Goal: Task Accomplishment & Management: Complete application form

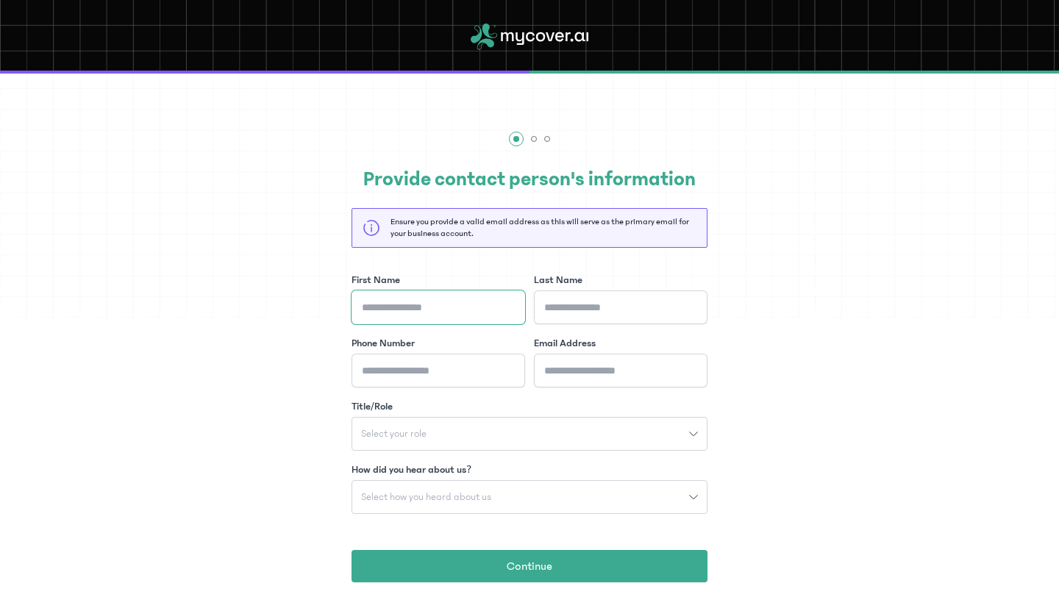
click at [418, 305] on input "First Name" at bounding box center [439, 308] width 174 height 34
type input "******"
click at [558, 302] on input "Last Name" at bounding box center [621, 308] width 174 height 34
type input "******"
click at [482, 354] on input "Phone Number" at bounding box center [439, 371] width 174 height 34
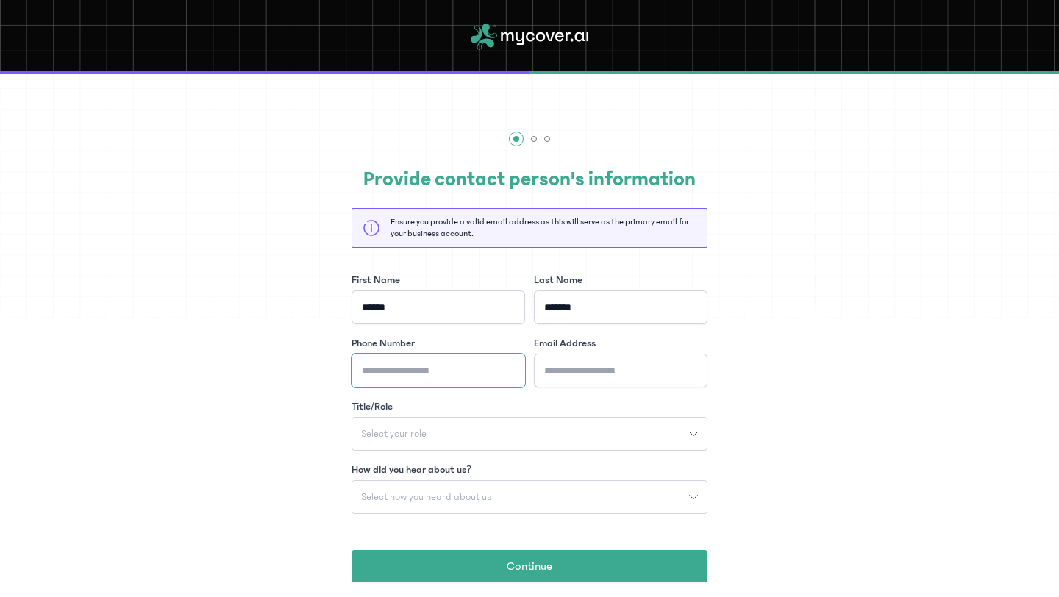
type input "**********"
click at [566, 369] on input "Email Address" at bounding box center [621, 371] width 174 height 34
type input "**********"
click at [510, 429] on div "Select your role" at bounding box center [520, 434] width 337 height 10
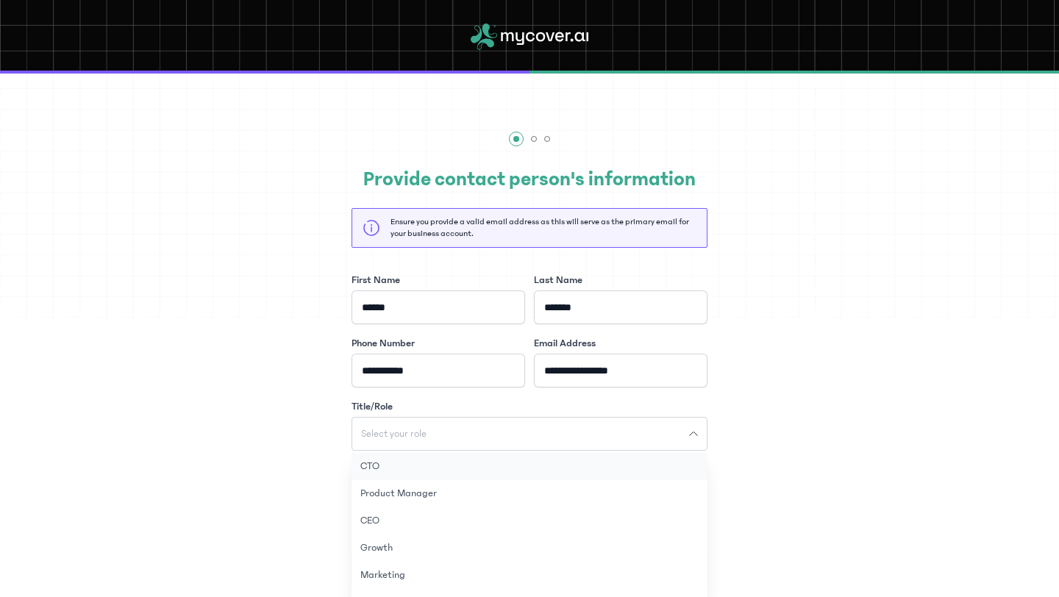
click at [481, 468] on button "CTO" at bounding box center [530, 466] width 356 height 27
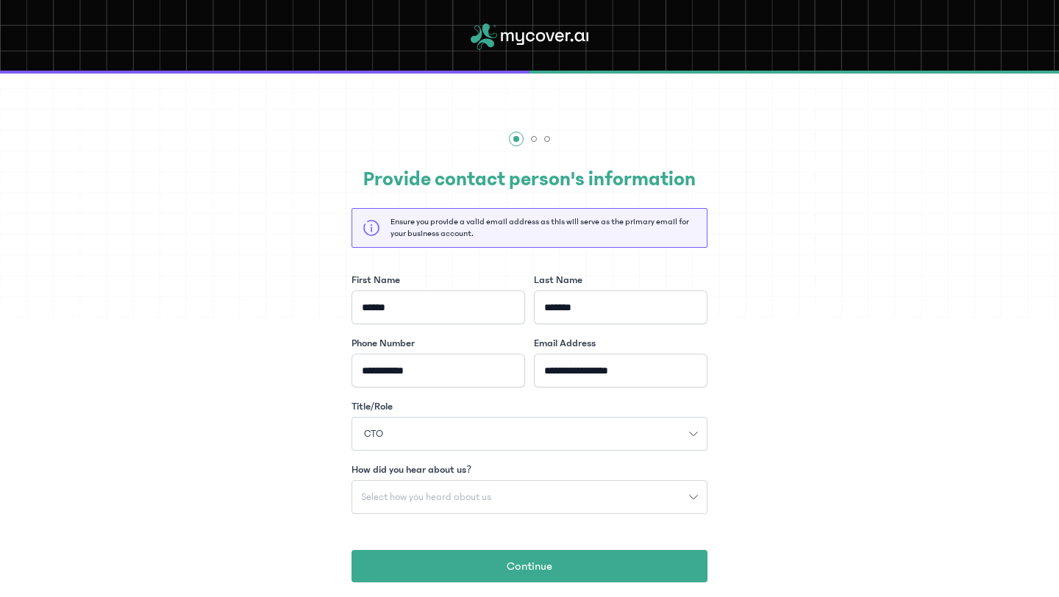
click at [467, 486] on button "Select how you heard about us" at bounding box center [530, 497] width 356 height 34
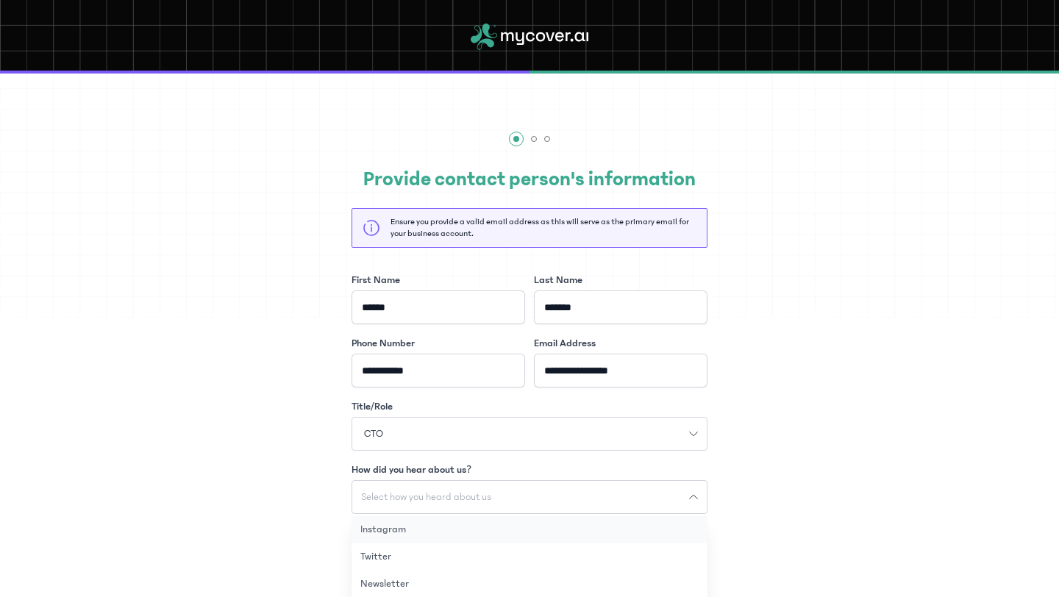
click at [460, 525] on button "Instagram" at bounding box center [530, 529] width 356 height 27
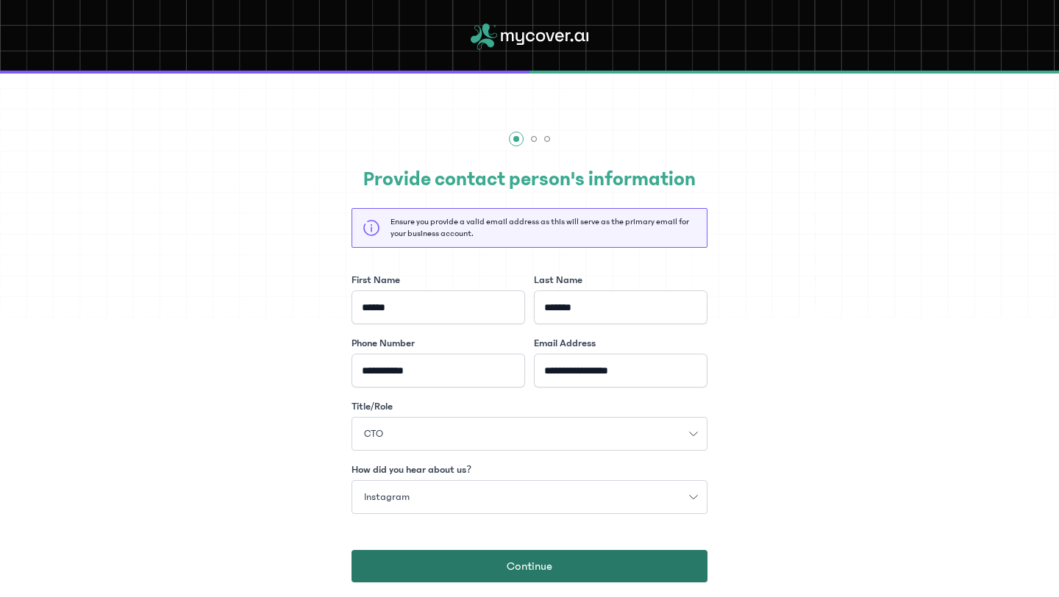
click at [461, 559] on button "Continue" at bounding box center [530, 566] width 356 height 32
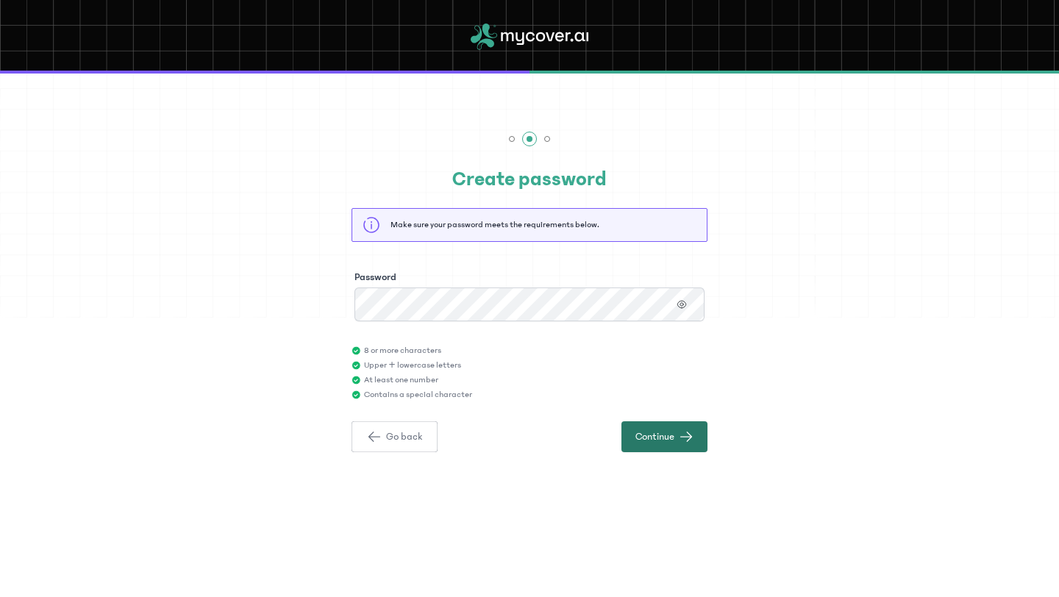
click at [691, 432] on span "button" at bounding box center [686, 437] width 15 height 15
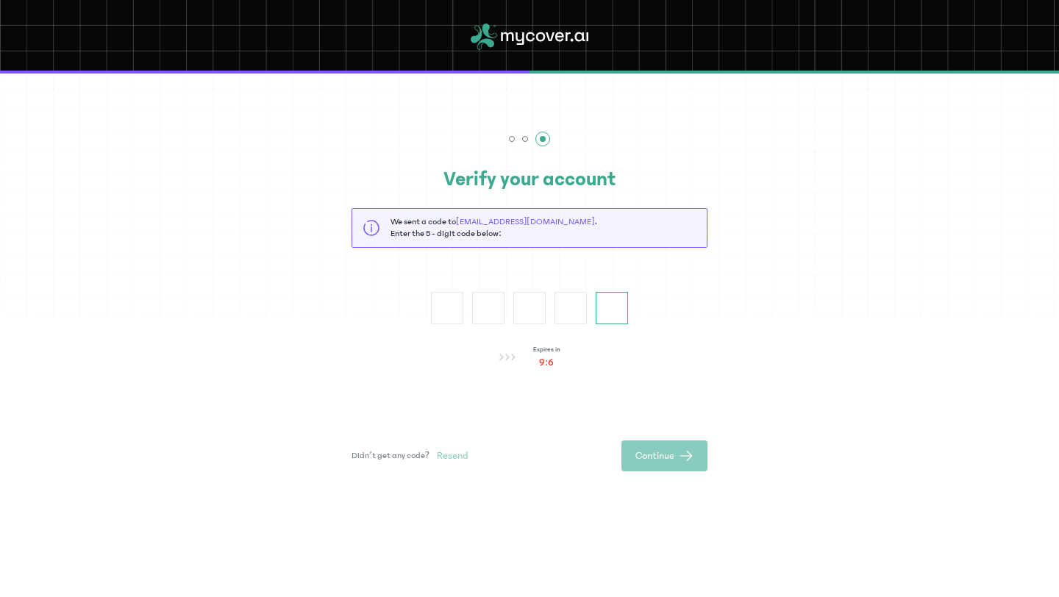
paste input "*"
type input "*"
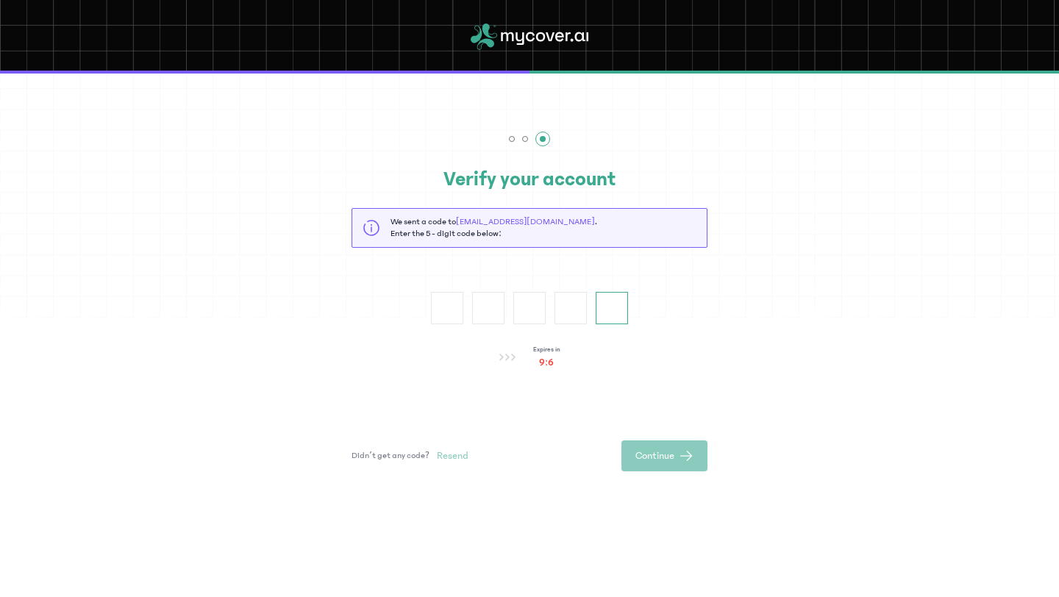
type input "*"
click at [677, 457] on button "Continue" at bounding box center [665, 456] width 86 height 31
click at [610, 308] on input "*" at bounding box center [612, 308] width 32 height 32
type input "*"
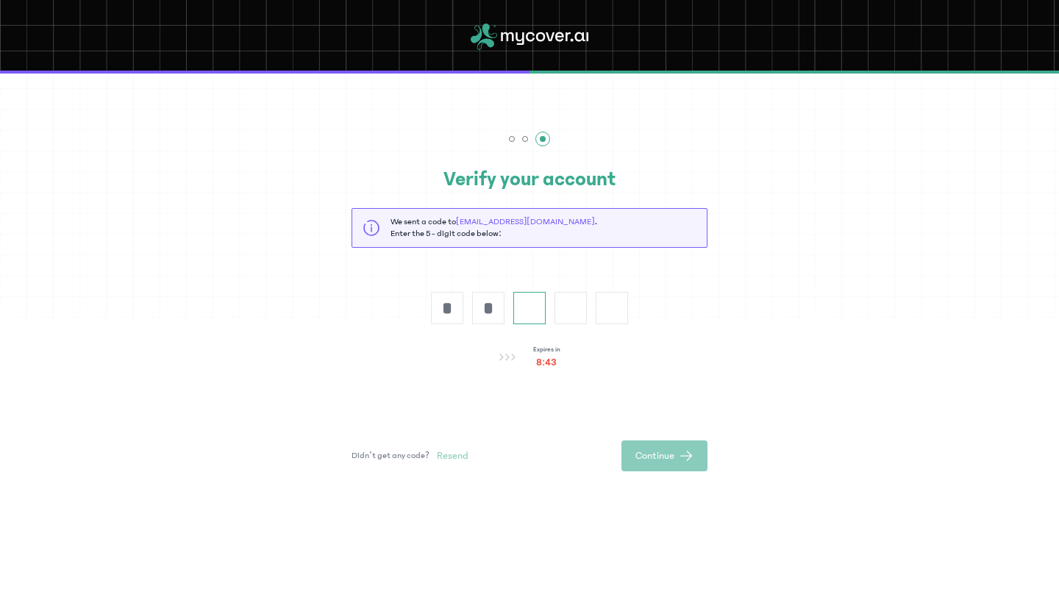
type input "*"
click at [654, 455] on span "Continue" at bounding box center [655, 456] width 39 height 15
click at [502, 356] on icon at bounding box center [507, 357] width 16 height 7
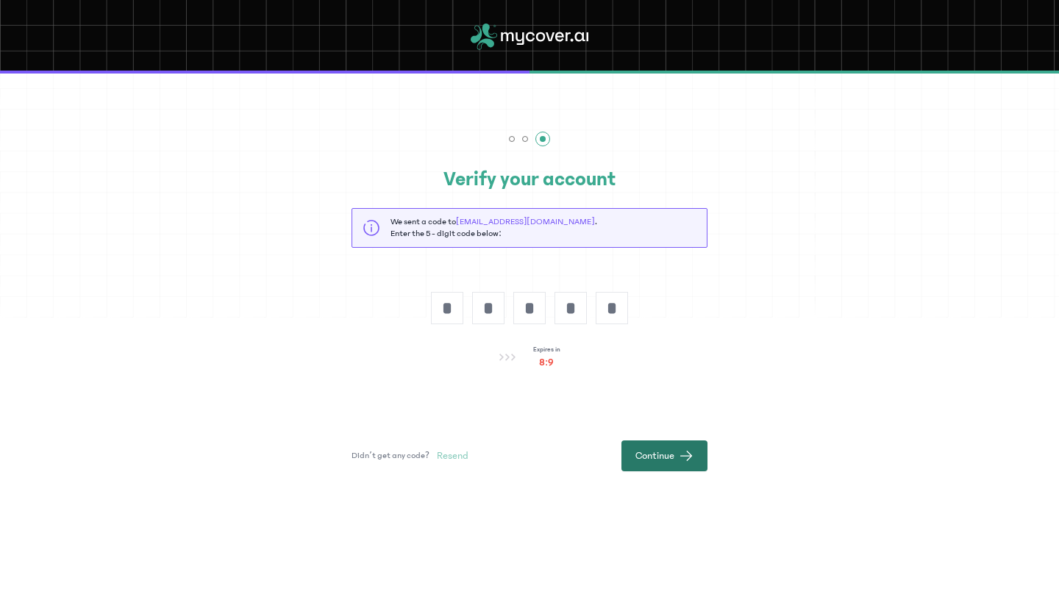
click at [645, 456] on span "Continue" at bounding box center [655, 456] width 39 height 15
paste input "*"
type input "*"
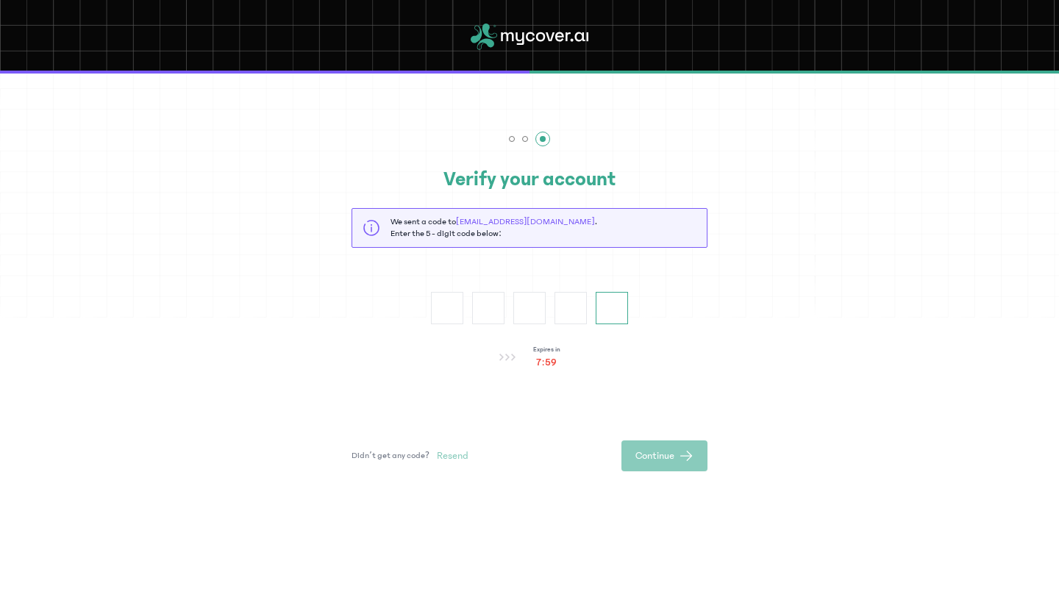
type input "*"
click at [660, 441] on button "Continue" at bounding box center [665, 456] width 86 height 31
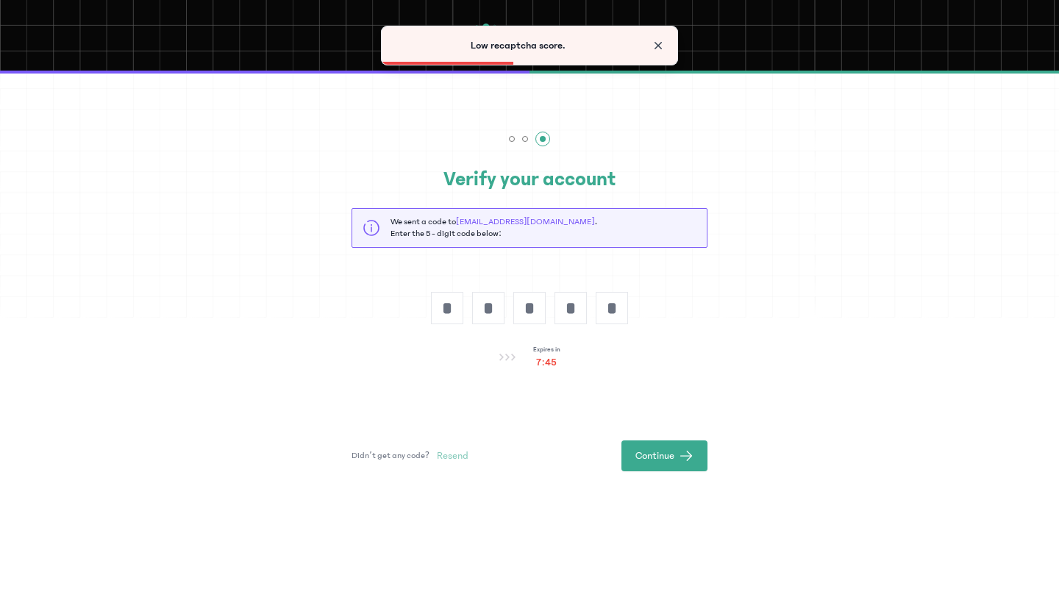
click at [655, 43] on span "Close" at bounding box center [658, 45] width 15 height 15
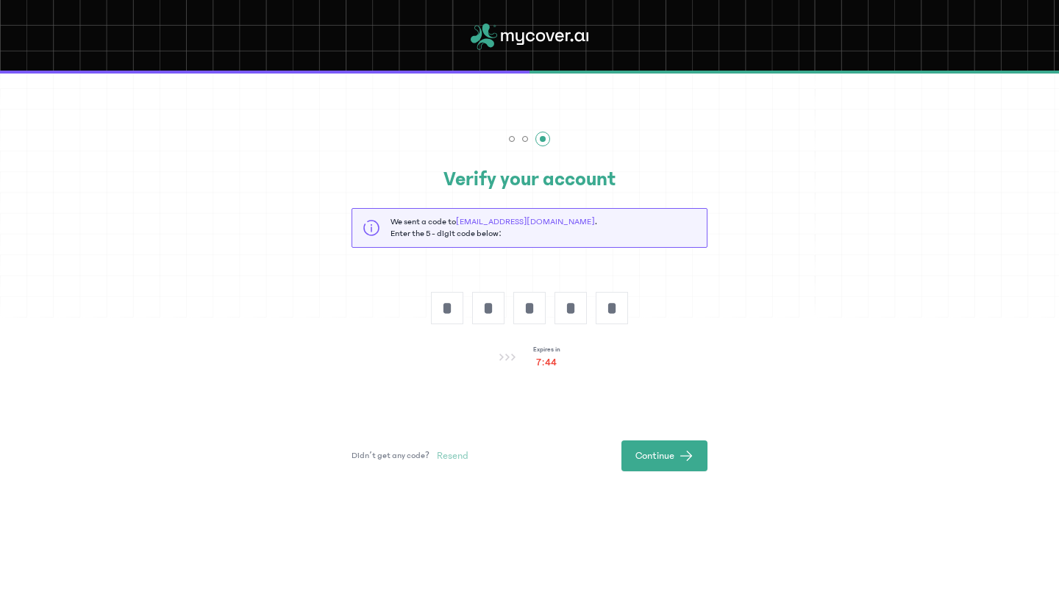
click at [633, 471] on div "Verify your account We sent a code to chuksy3@gmail.com . Enter the 5 - digit c…" at bounding box center [529, 352] width 1059 height 465
click at [636, 457] on span "Continue" at bounding box center [655, 456] width 39 height 15
paste input "*"
type input "*"
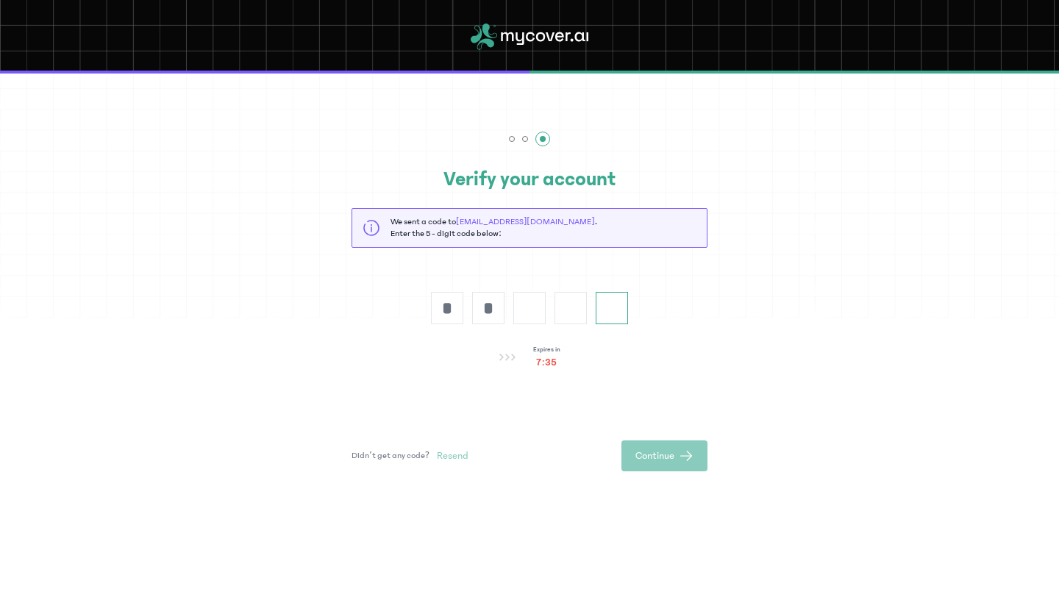
type input "*"
click at [650, 451] on span "Continue" at bounding box center [655, 456] width 39 height 15
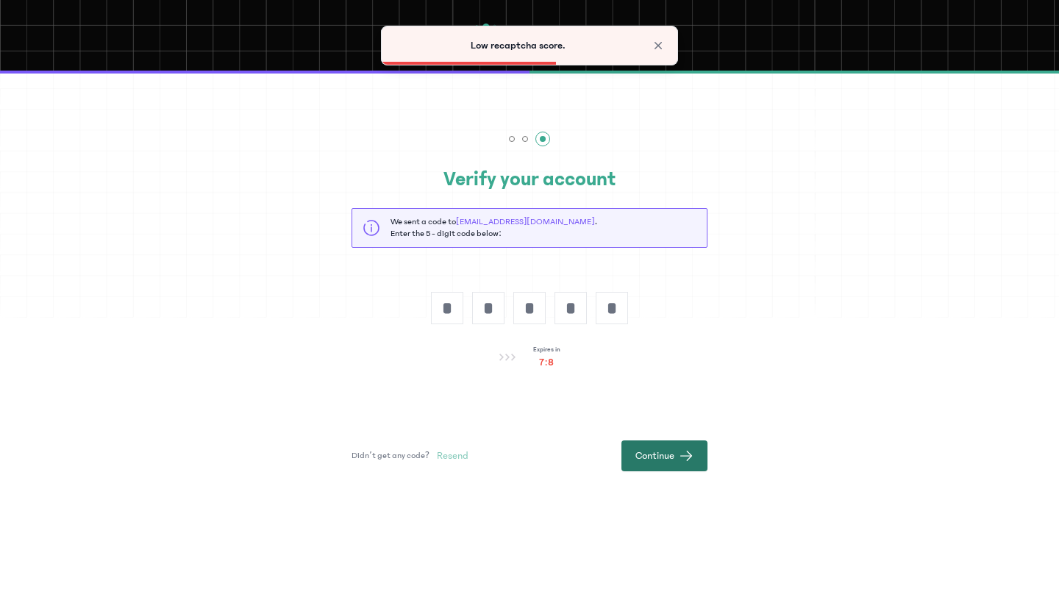
click at [650, 451] on span "Continue" at bounding box center [655, 456] width 39 height 15
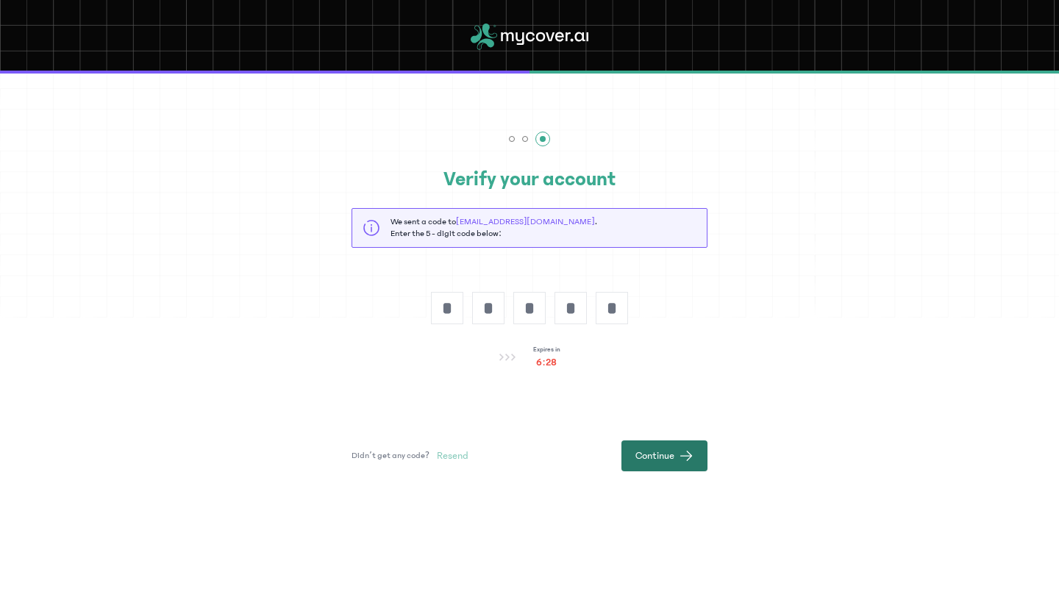
click at [636, 460] on span "Continue" at bounding box center [655, 456] width 39 height 15
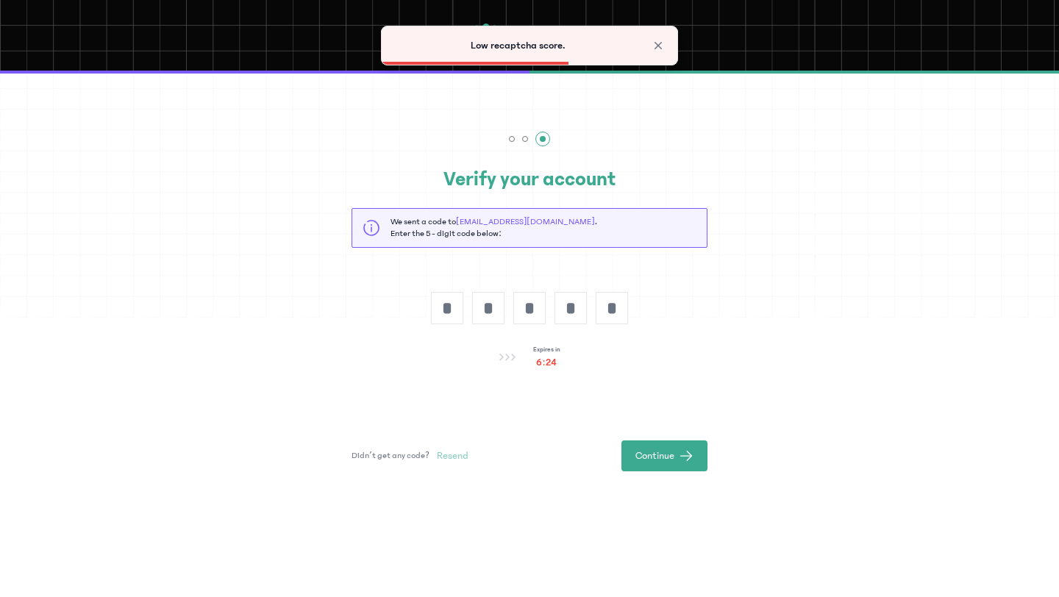
click at [507, 221] on span "[EMAIL_ADDRESS][DOMAIN_NAME]" at bounding box center [525, 222] width 139 height 10
click at [508, 352] on div "Expires in 6:23" at bounding box center [529, 357] width 61 height 25
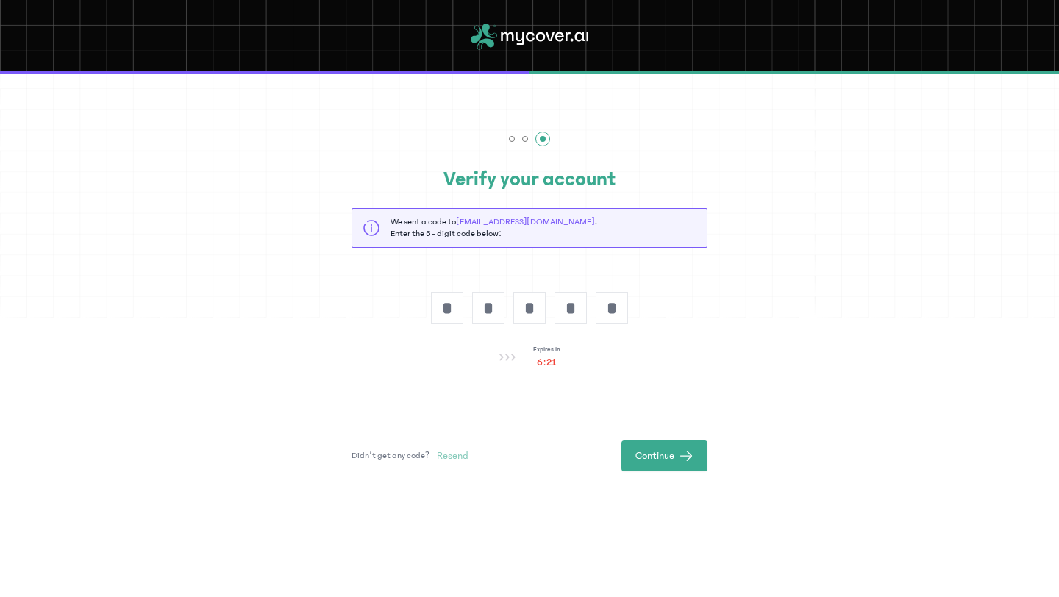
click at [523, 138] on div at bounding box center [525, 139] width 6 height 6
click at [510, 138] on div at bounding box center [512, 139] width 6 height 6
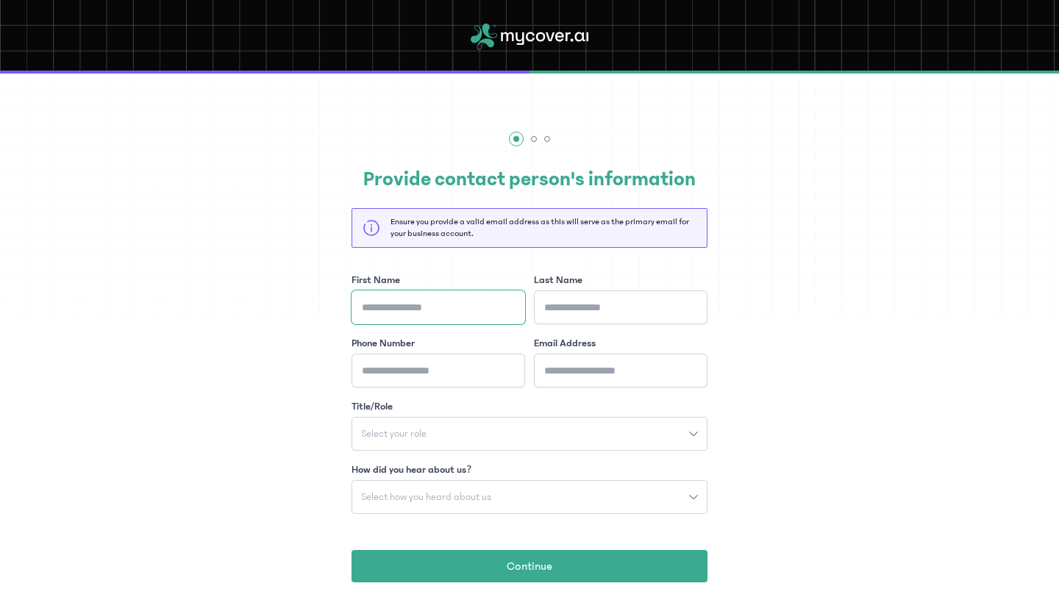
click at [432, 311] on input "First Name" at bounding box center [439, 308] width 174 height 34
type input "******"
click at [552, 302] on input "Last Name" at bounding box center [621, 308] width 174 height 34
type input "******"
click at [488, 370] on input "Phone Number" at bounding box center [439, 371] width 174 height 34
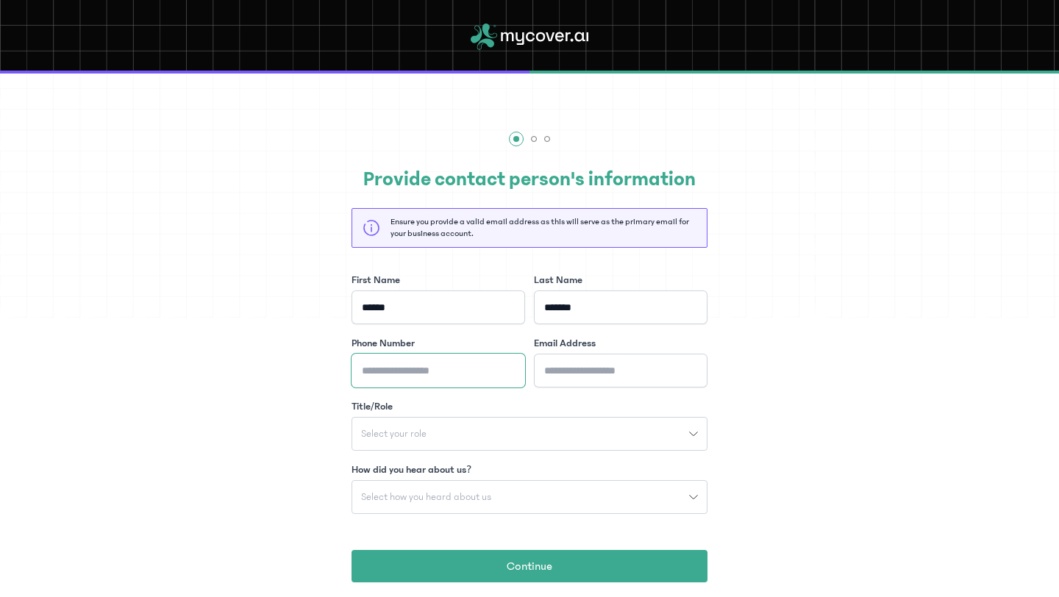
type input "**********"
click at [551, 372] on input "Email Address" at bounding box center [621, 371] width 174 height 34
type input "**********"
click at [593, 430] on div "Select your role" at bounding box center [520, 434] width 337 height 10
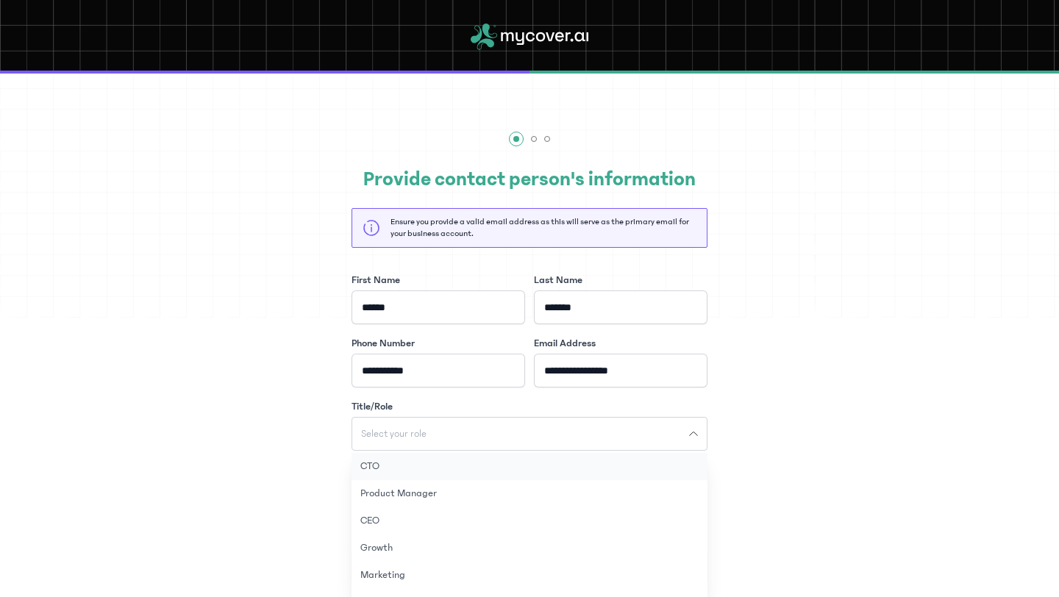
click at [542, 464] on button "CTO" at bounding box center [530, 466] width 356 height 27
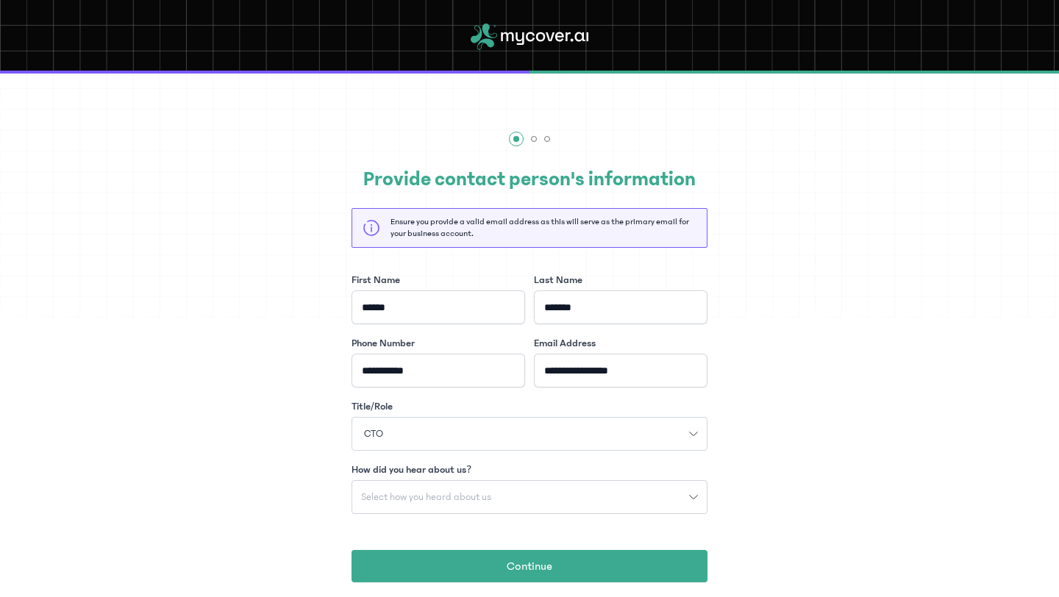
click at [515, 487] on button "Select how you heard about us" at bounding box center [530, 497] width 356 height 34
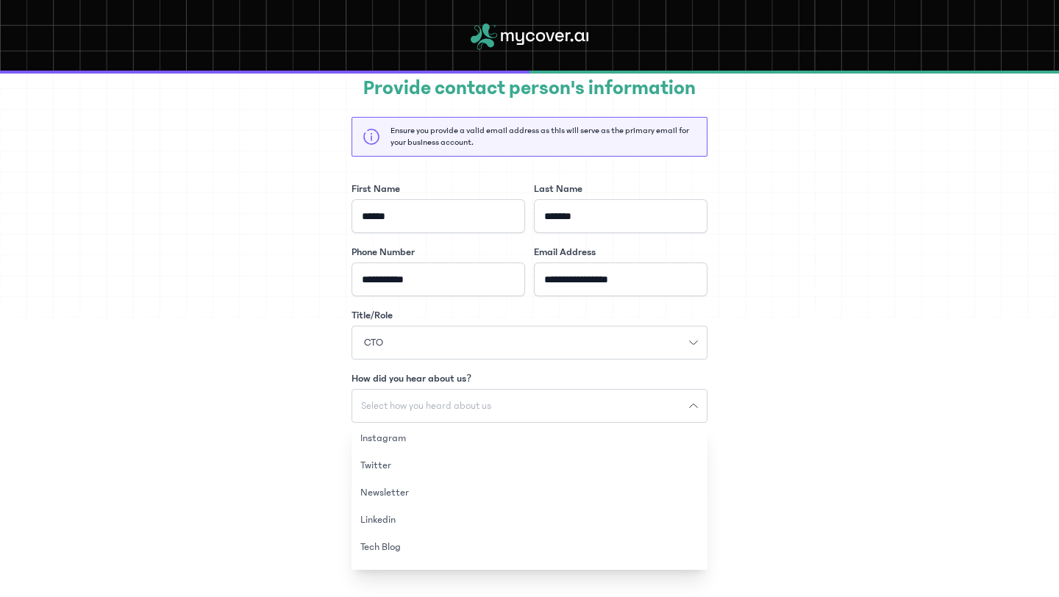
scroll to position [102, 0]
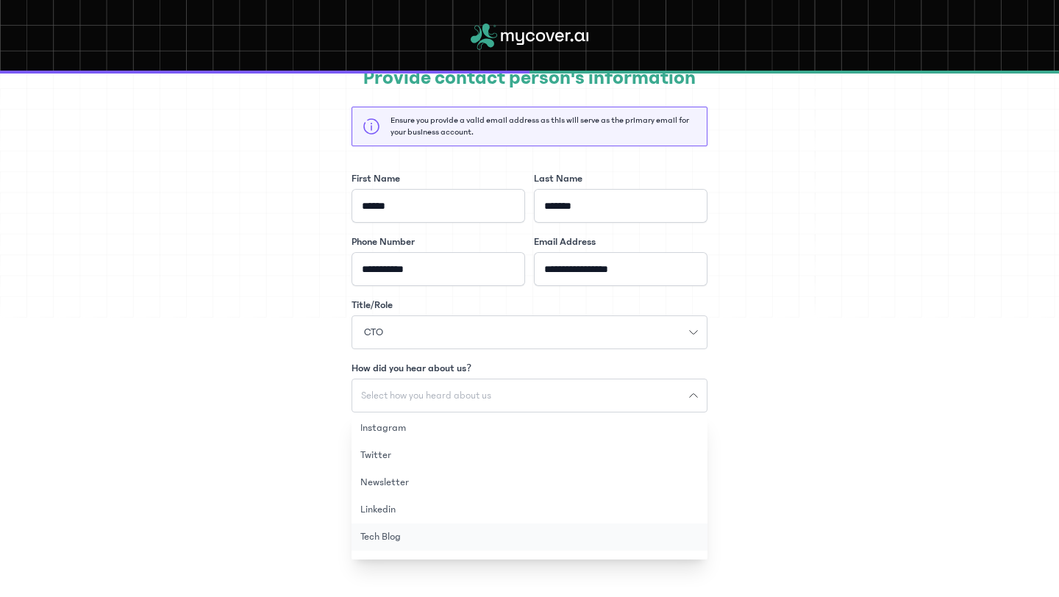
click at [483, 535] on button "Tech Blog" at bounding box center [530, 537] width 356 height 27
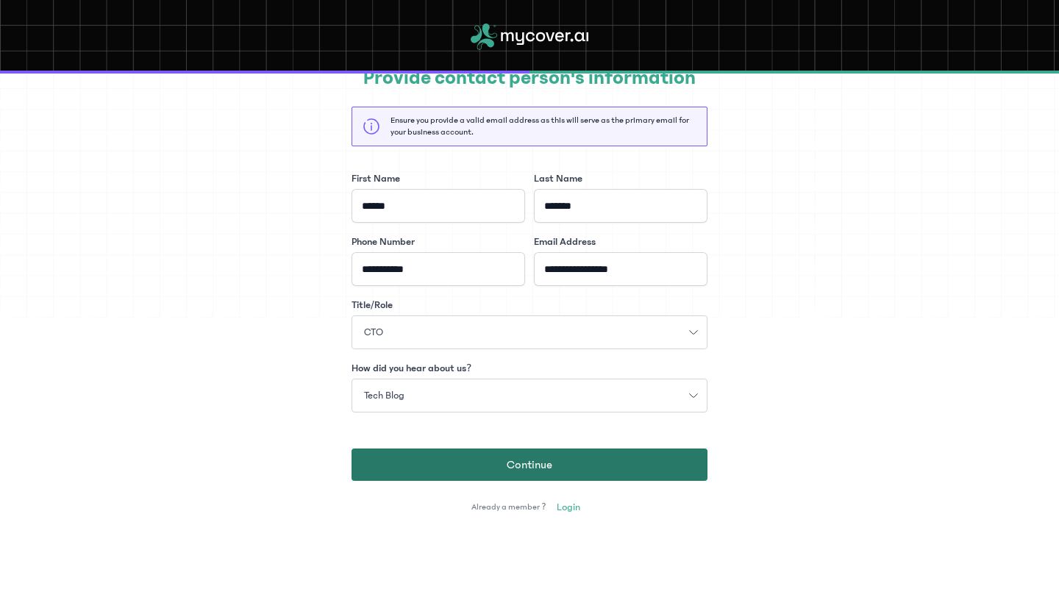
click at [510, 462] on span "Continue" at bounding box center [530, 465] width 46 height 18
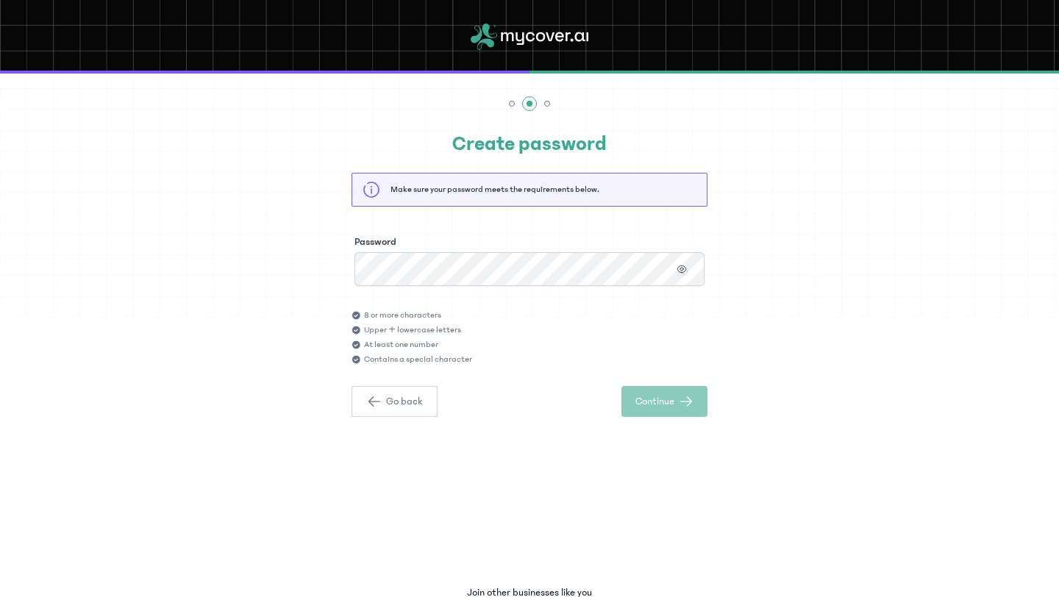
scroll to position [24, 0]
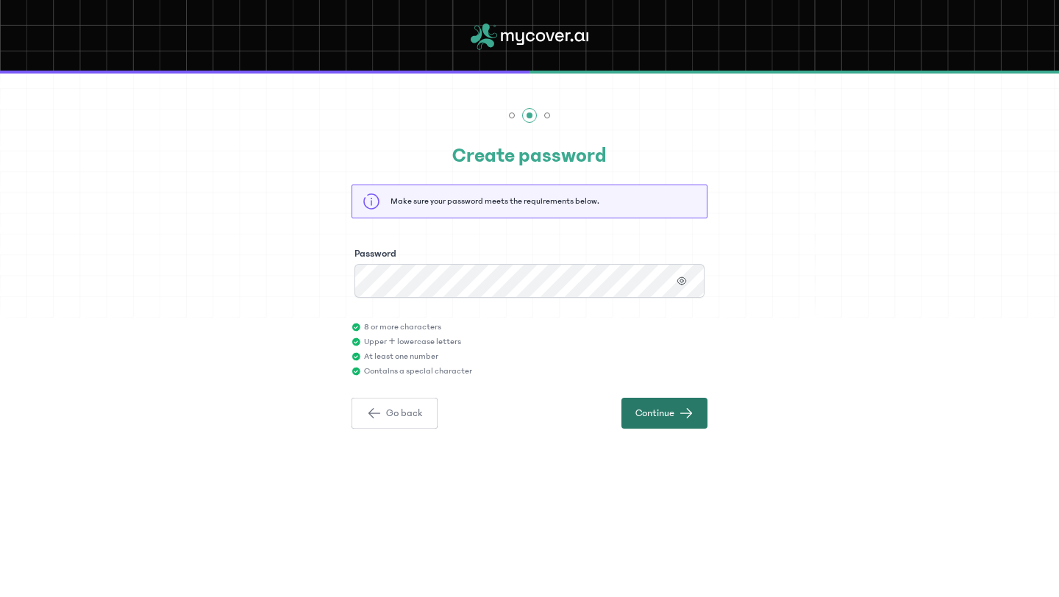
click at [663, 411] on span "Continue" at bounding box center [655, 413] width 39 height 15
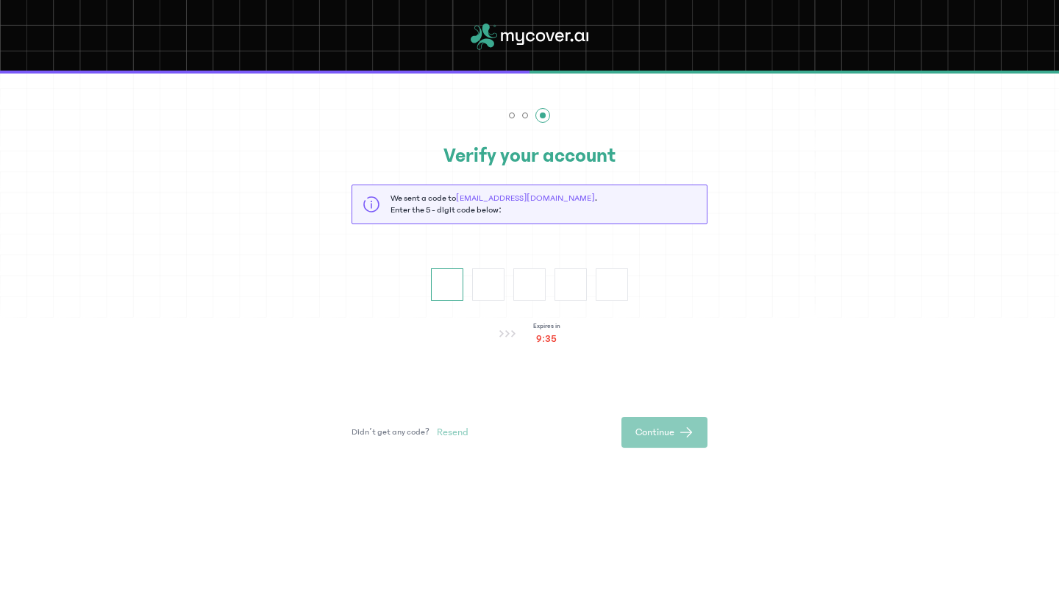
type input "*"
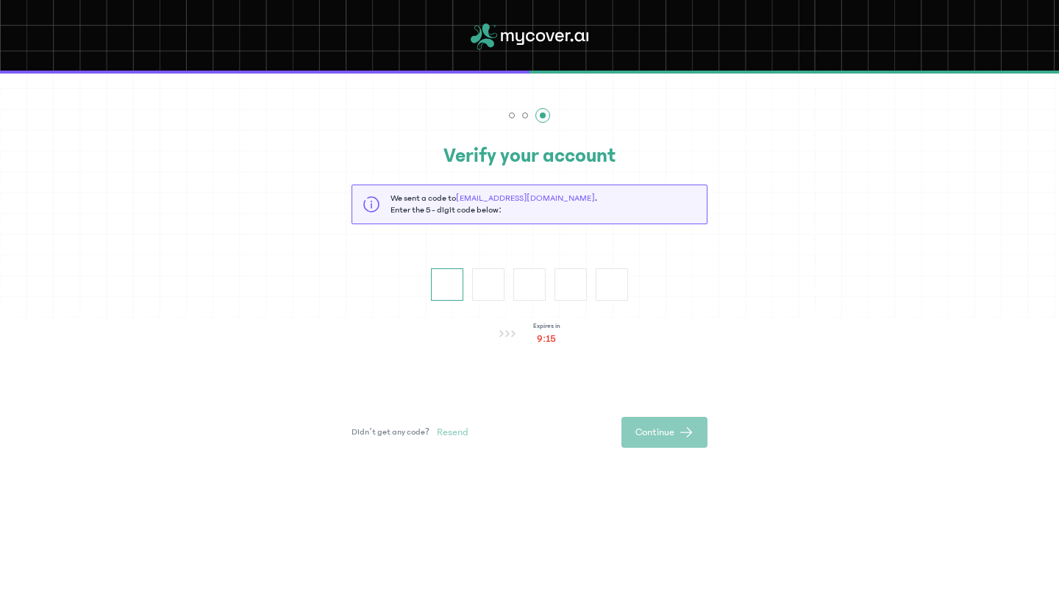
type input "*"
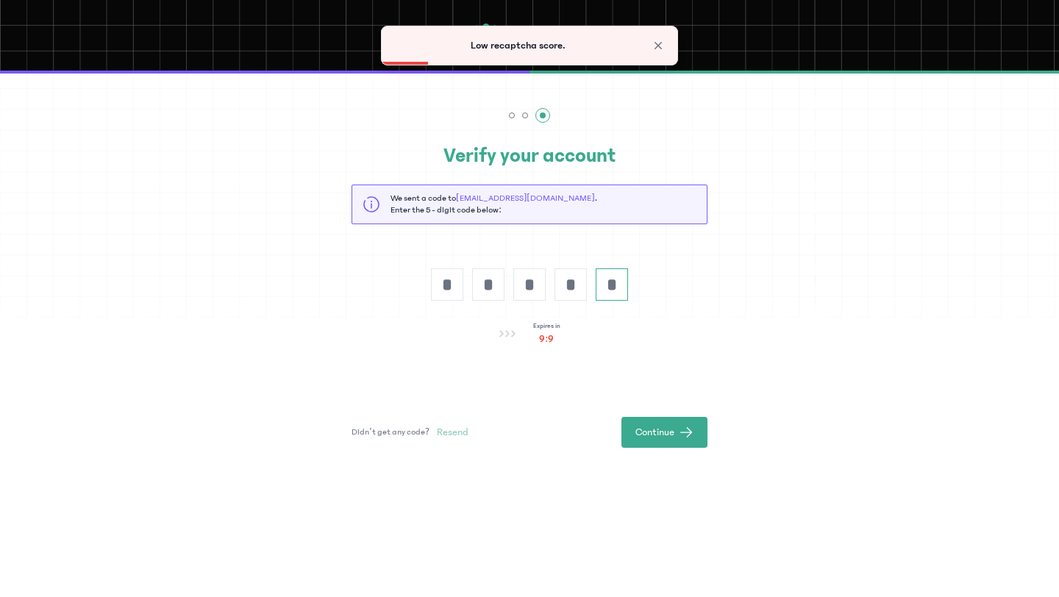
type input "*"
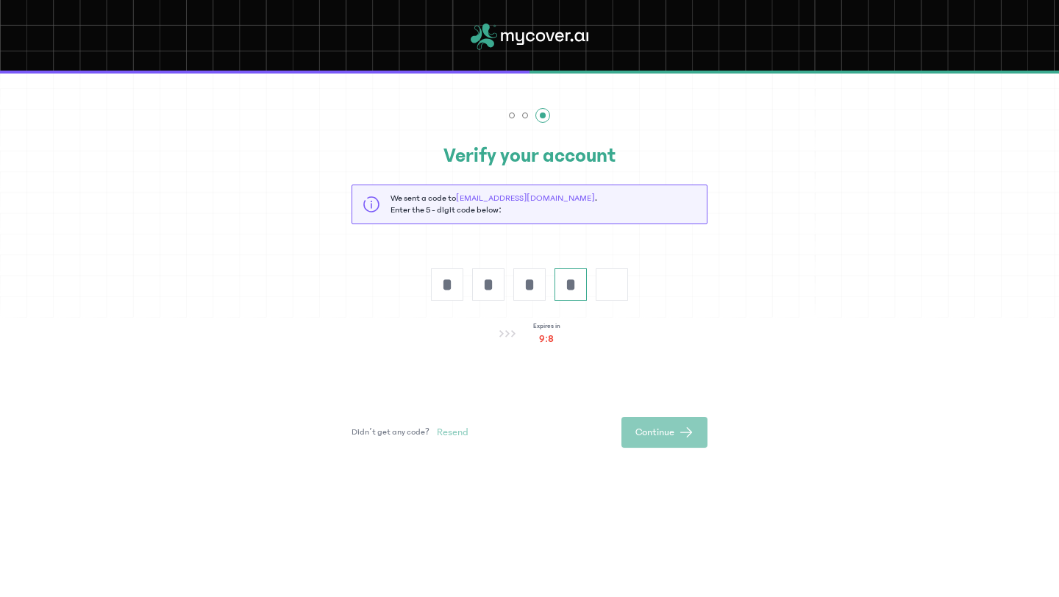
type input "*"
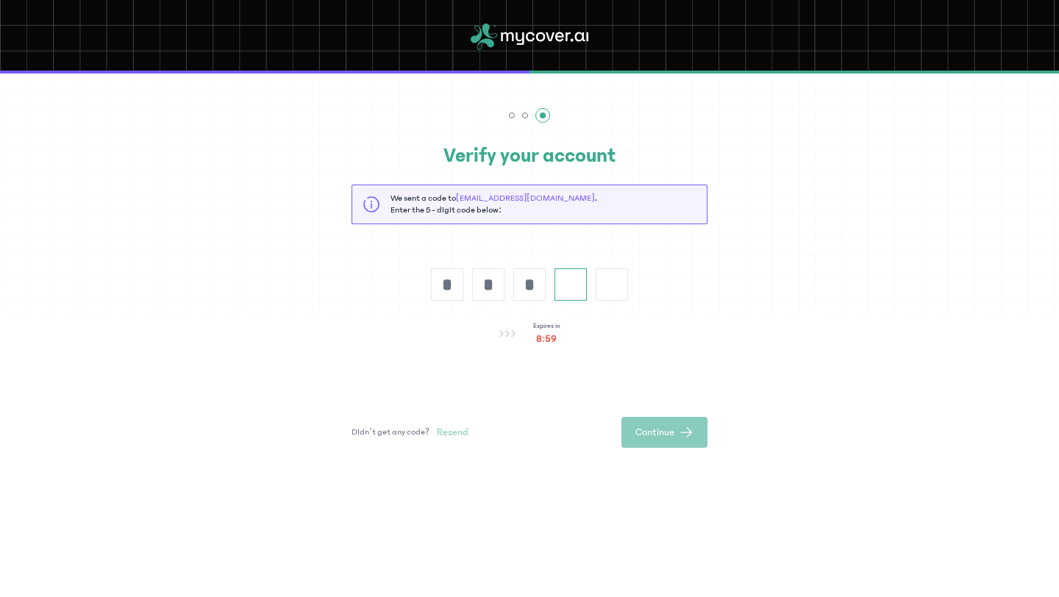
type input "*"
click at [629, 441] on button "Continue" at bounding box center [665, 432] width 86 height 31
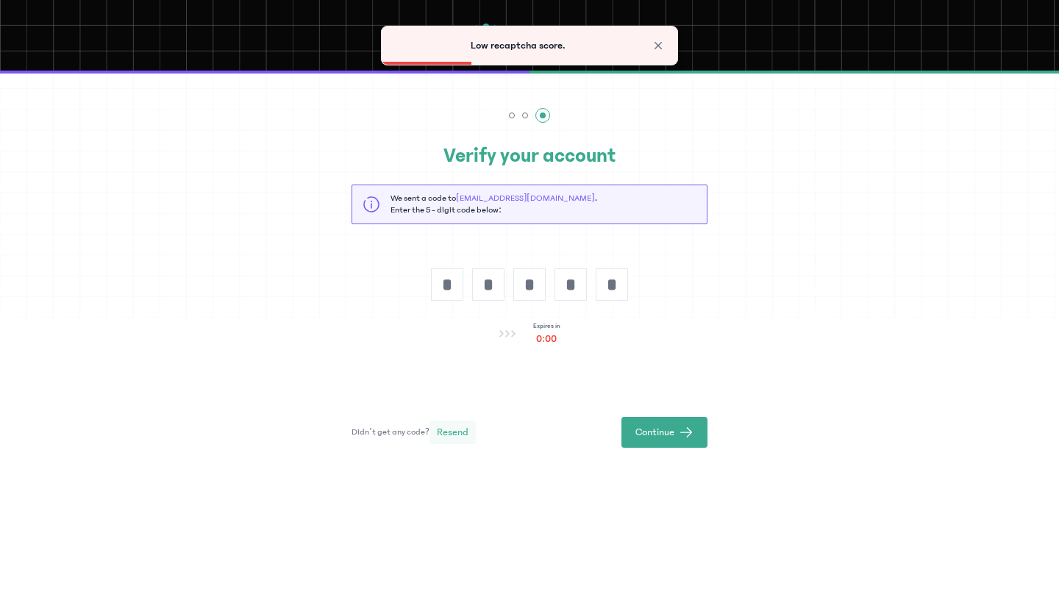
click at [455, 429] on span "Resend" at bounding box center [453, 432] width 32 height 15
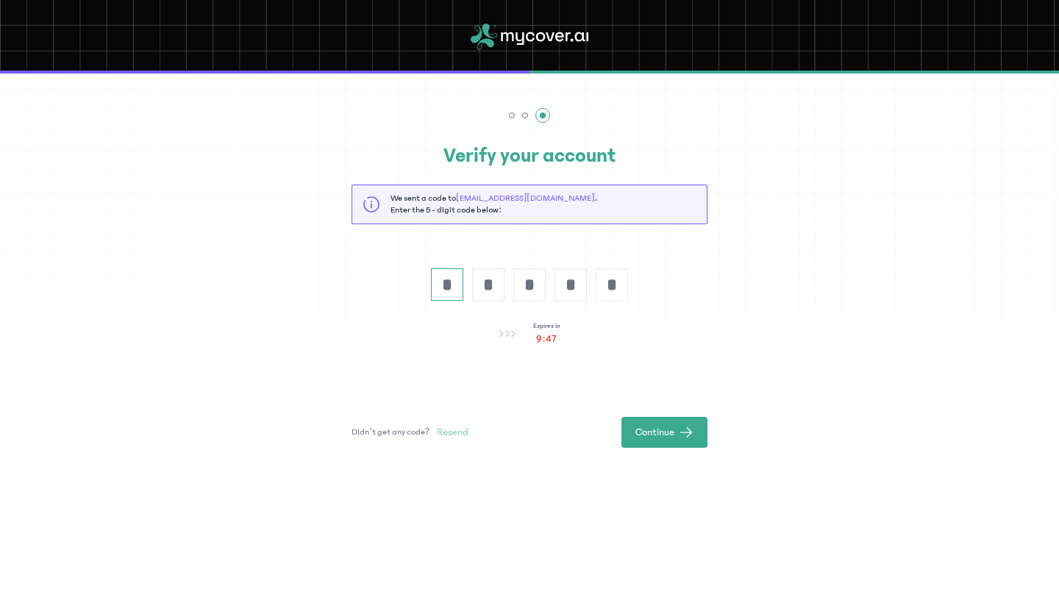
click at [441, 279] on input "*" at bounding box center [447, 284] width 32 height 32
click at [614, 273] on input "*" at bounding box center [612, 284] width 32 height 32
type input "*"
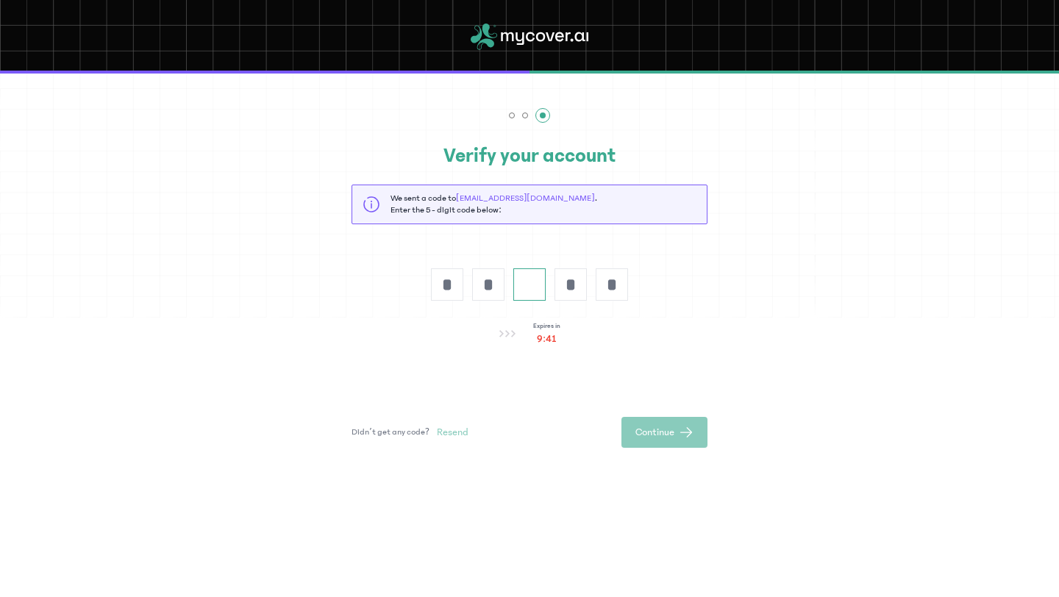
type input "*"
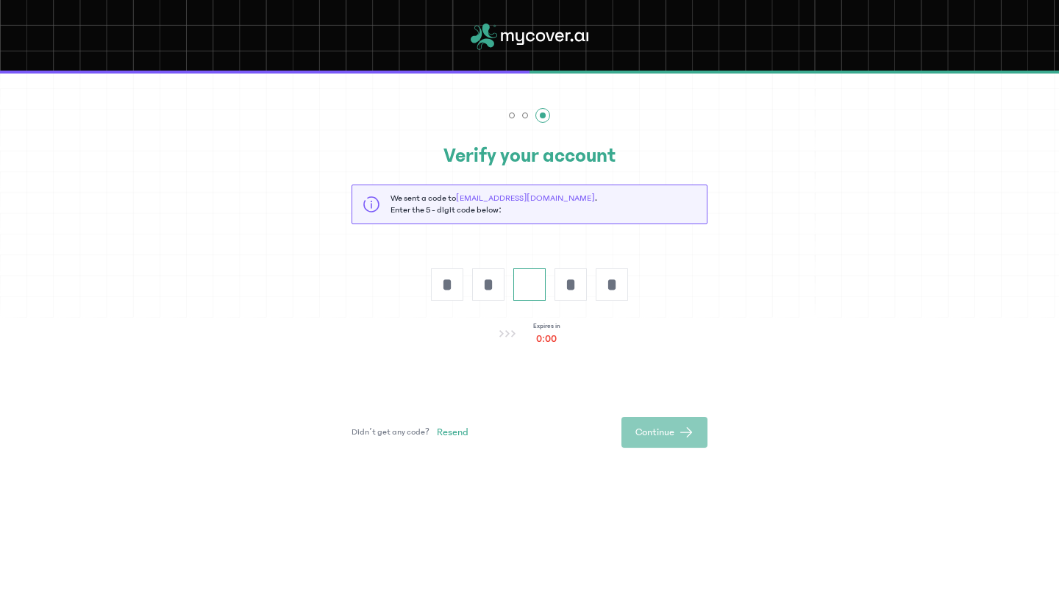
type input "*"
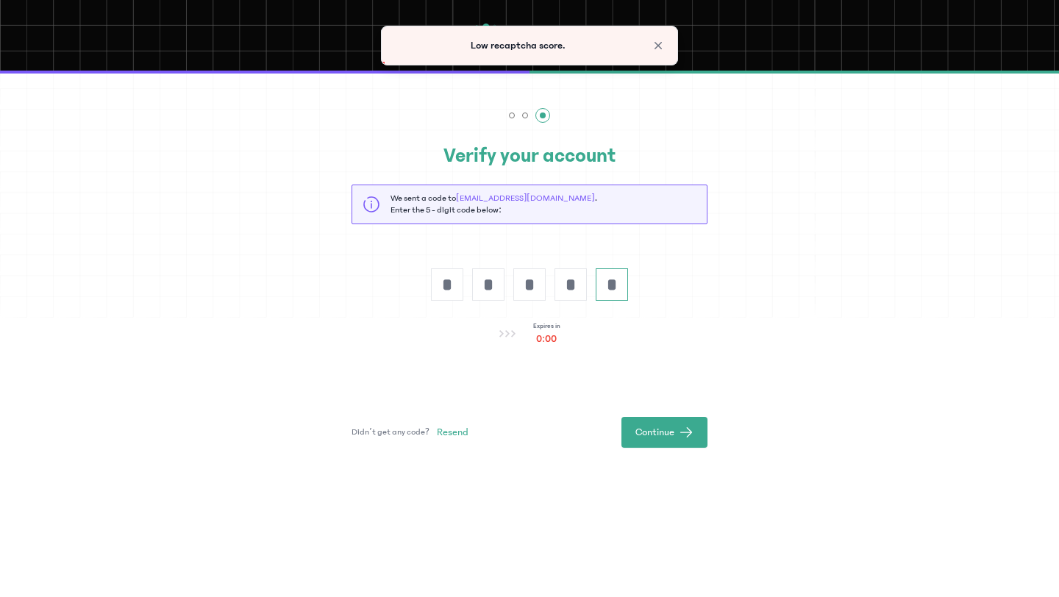
type input "*"
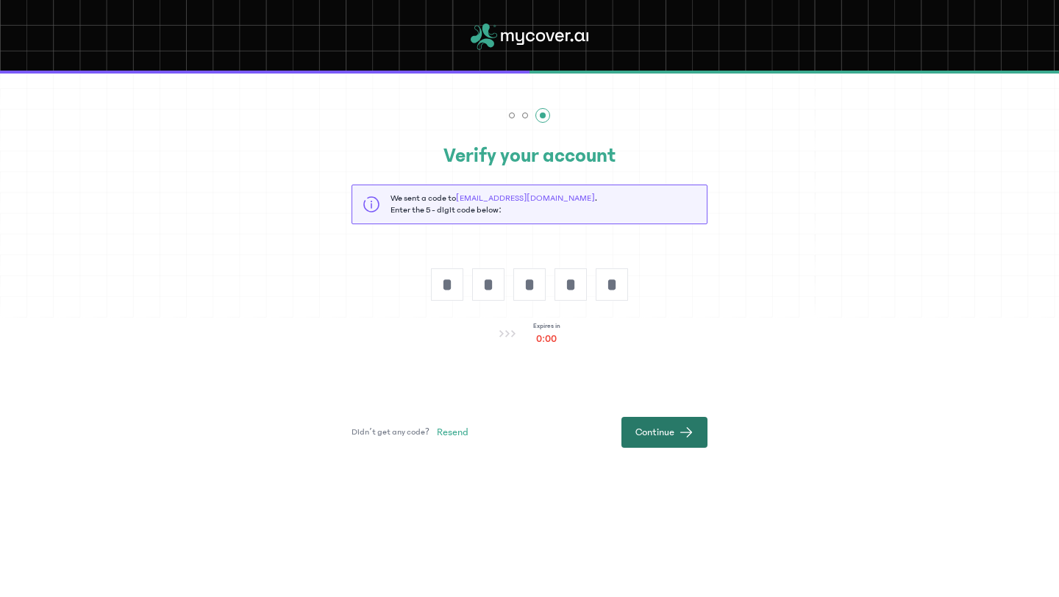
click at [672, 427] on span "Continue" at bounding box center [655, 432] width 39 height 15
click at [461, 428] on span "Resend" at bounding box center [453, 432] width 32 height 15
click at [620, 279] on input "*" at bounding box center [612, 284] width 32 height 32
type input "*"
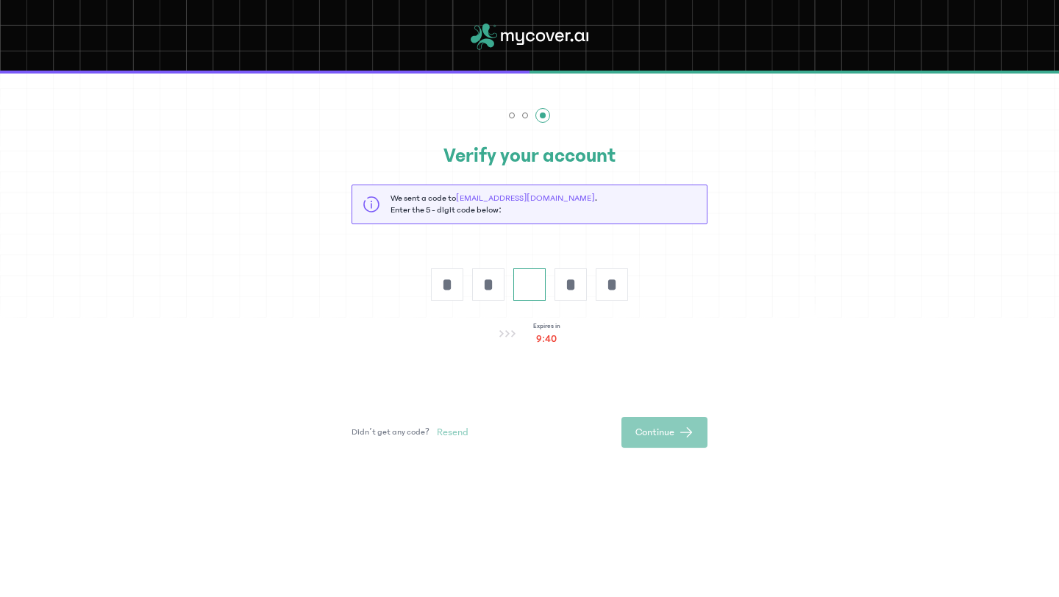
type input "*"
